Goal: Check status: Check status

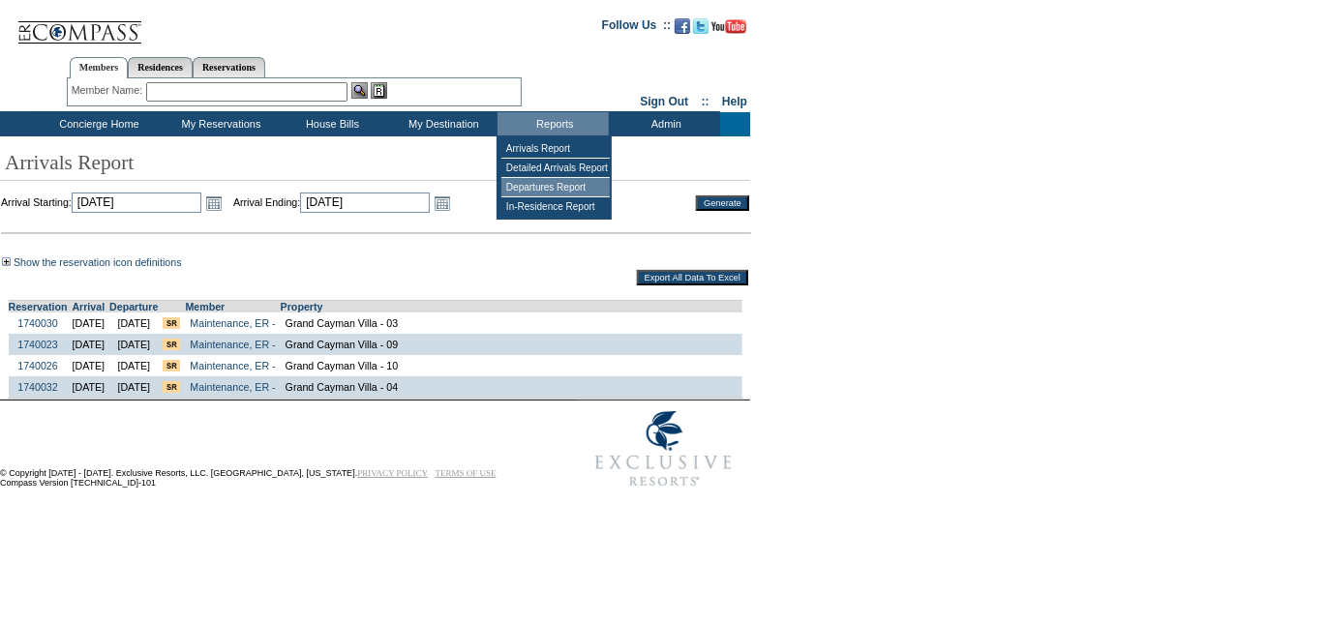
click at [527, 188] on td "Departures Report" at bounding box center [555, 187] width 108 height 19
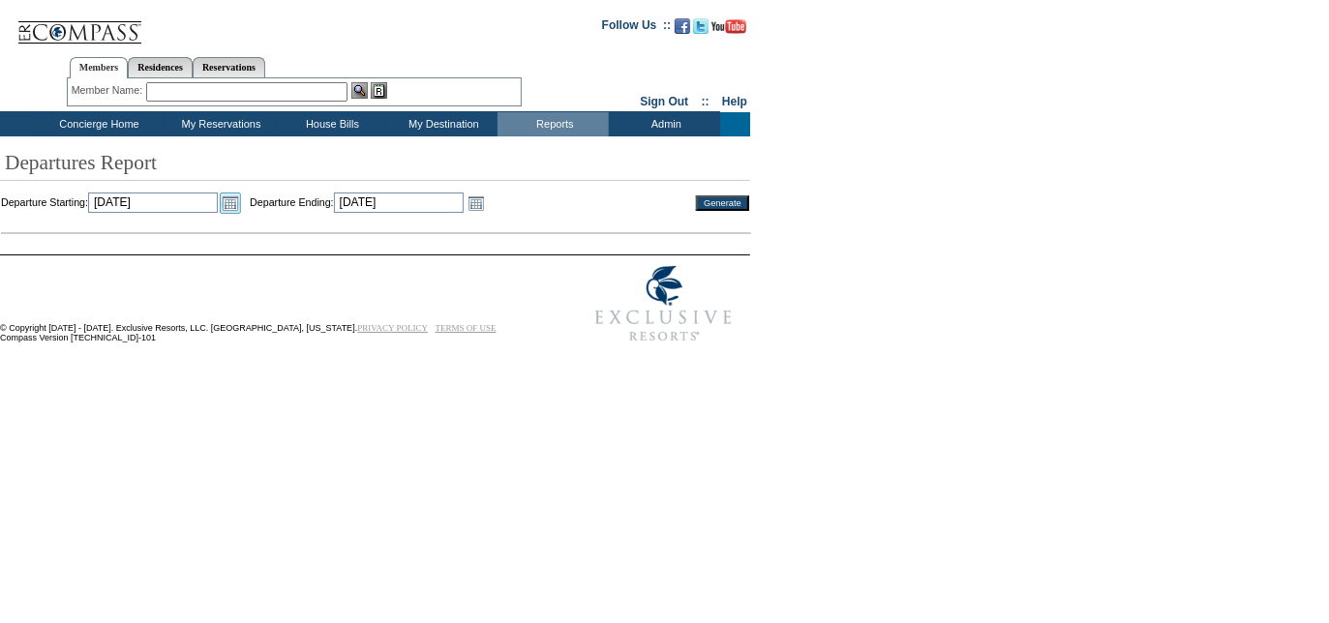
click at [241, 205] on link "Open the calendar popup." at bounding box center [230, 203] width 21 height 21
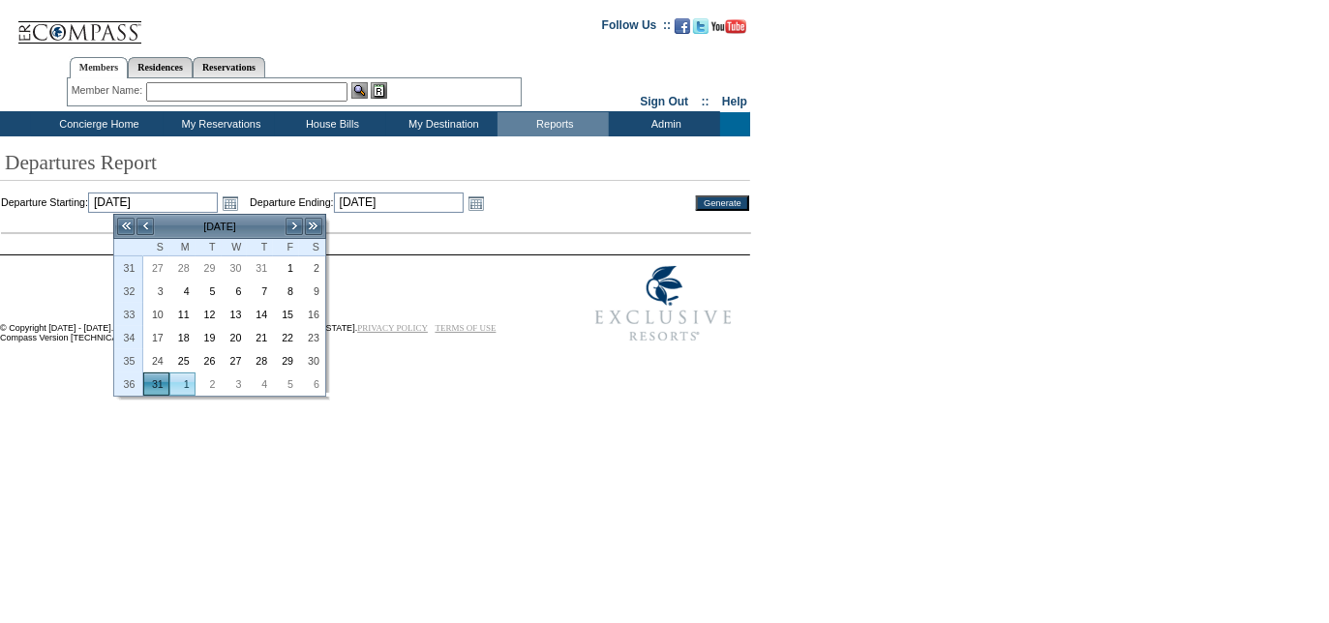
click at [185, 379] on link "1" at bounding box center [182, 384] width 24 height 21
type input "[DATE]"
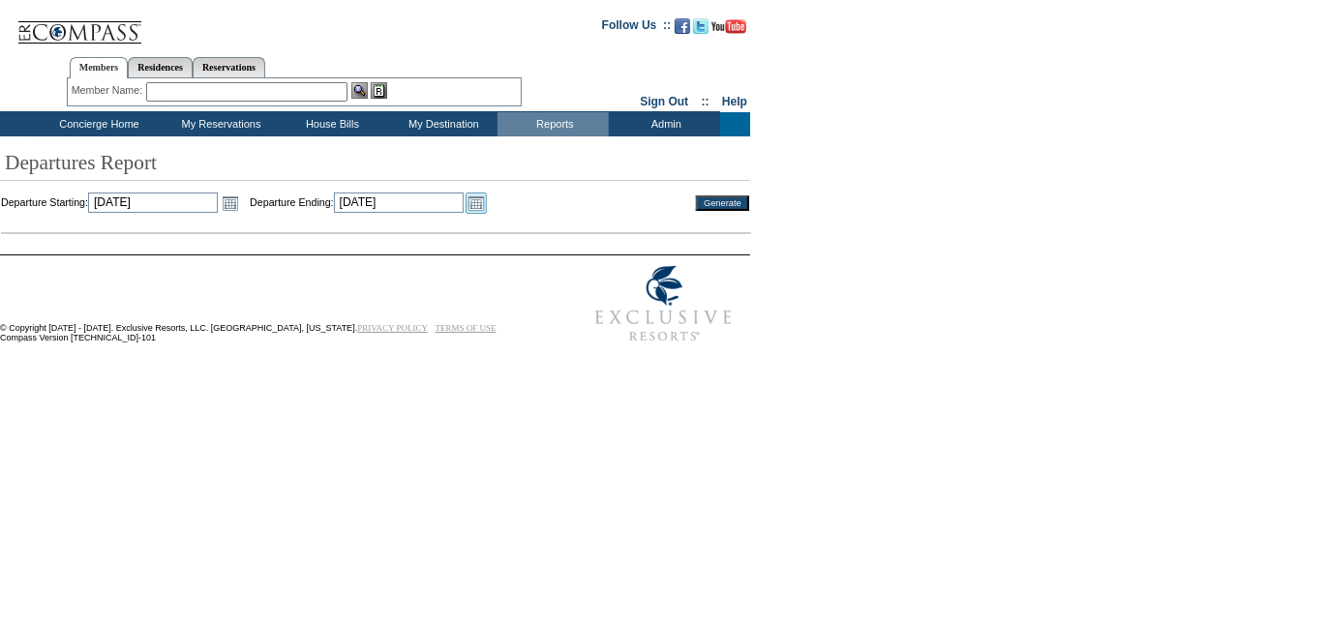
click at [487, 201] on link "Open the calendar popup." at bounding box center [476, 203] width 21 height 21
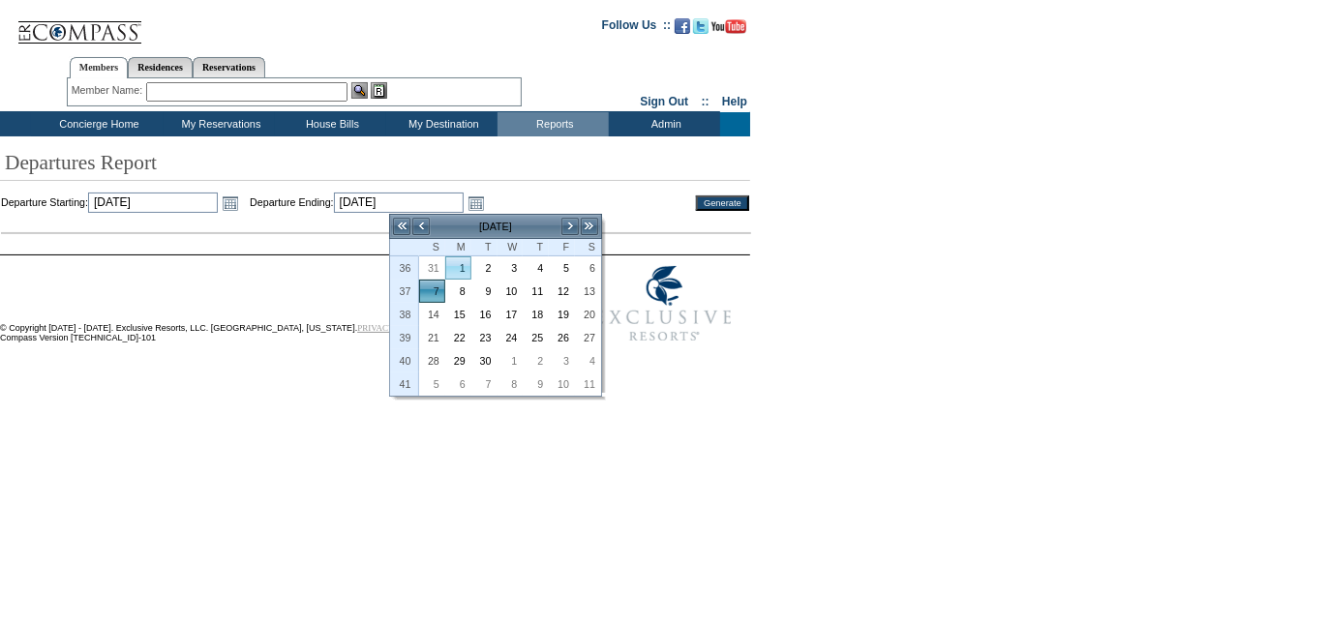
click at [462, 269] on link "1" at bounding box center [458, 267] width 24 height 21
type input "[DATE]"
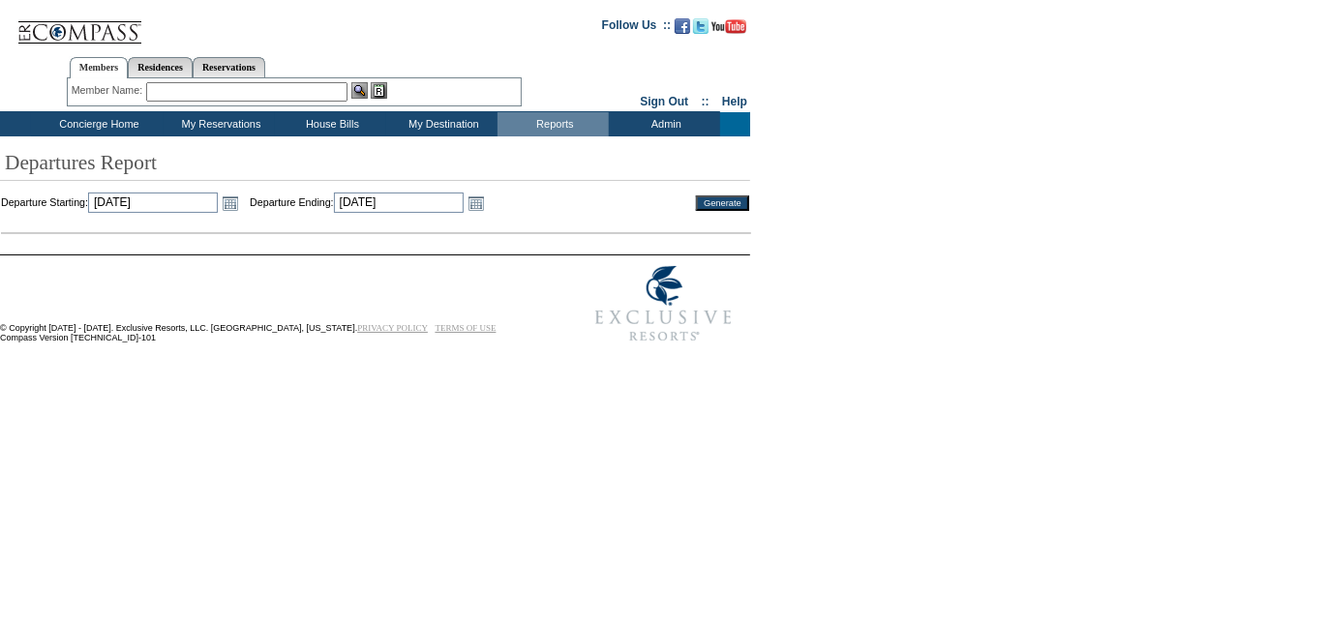
click at [720, 203] on input "Generate" at bounding box center [722, 203] width 53 height 15
